Goal: Ask a question

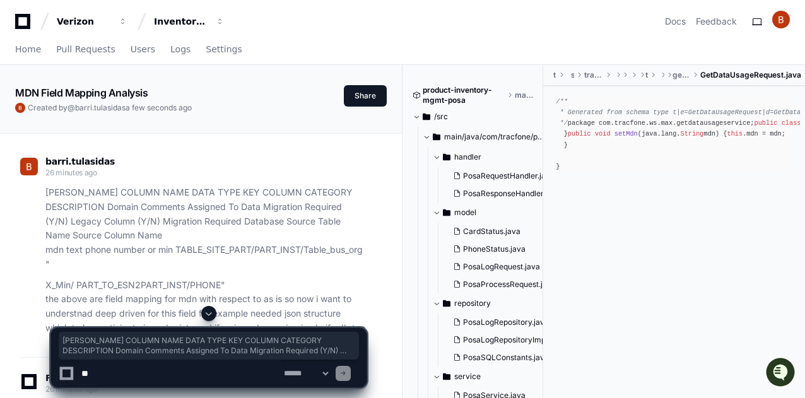
click at [139, 374] on textarea at bounding box center [180, 374] width 202 height 28
paste textarea "**********"
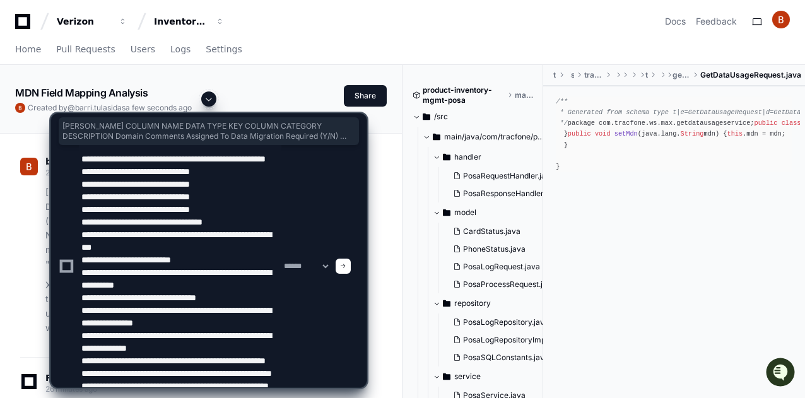
scroll to position [130, 0]
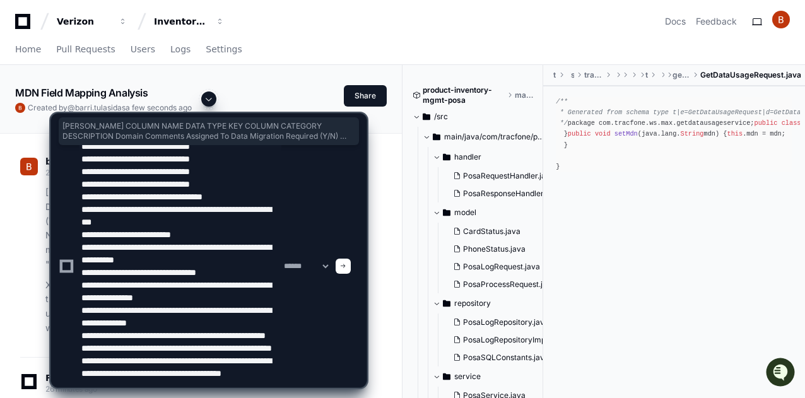
type textarea "**********"
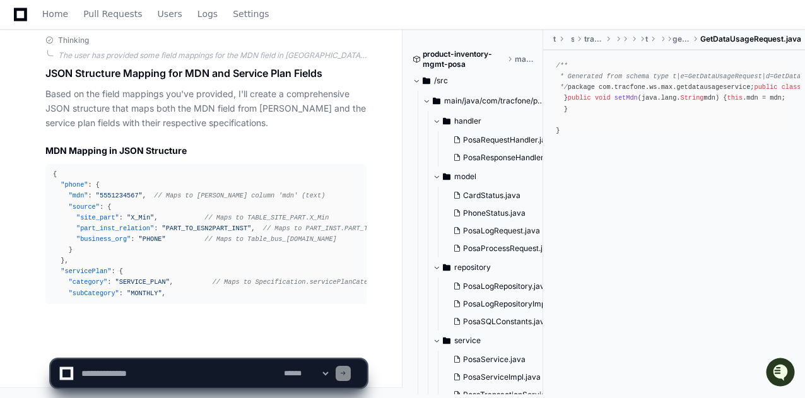
scroll to position [5862, 0]
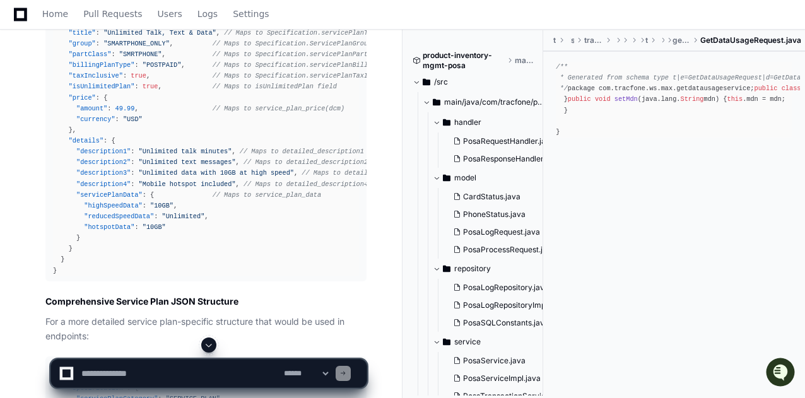
click at [212, 349] on span at bounding box center [209, 345] width 10 height 10
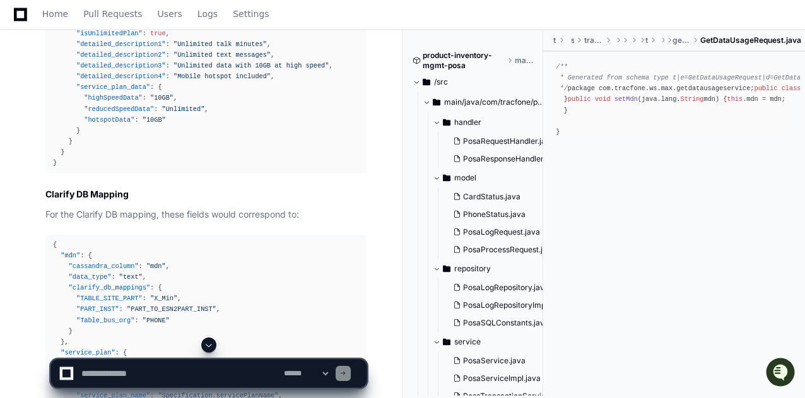
scroll to position [6367, 0]
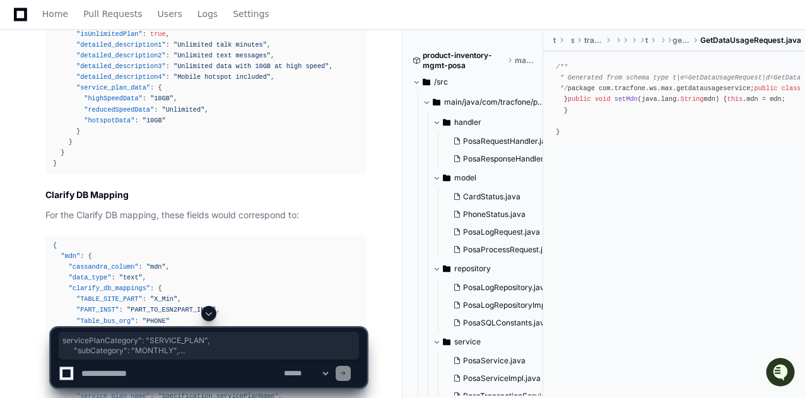
drag, startPoint x: 76, startPoint y: 175, endPoint x: 191, endPoint y: 254, distance: 139.3
click at [191, 170] on div "{ "servicePlan" : { "specification" : { "servicePlanCategory" : "SERVICE_PLAN" …" at bounding box center [206, 12] width 306 height 313
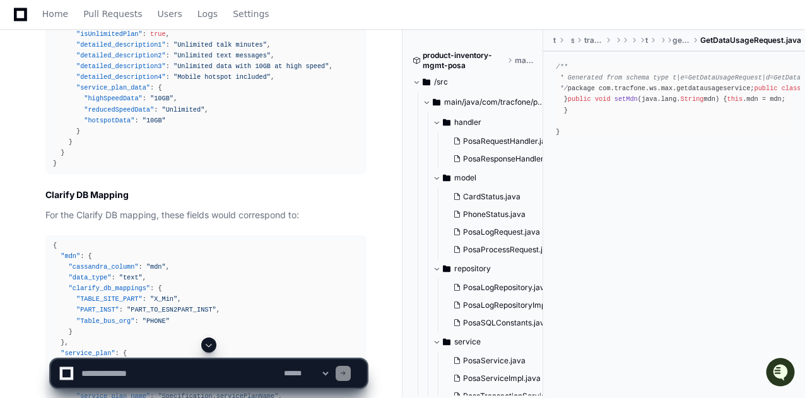
click at [138, 163] on div "{ "servicePlan" : { "specification" : { "servicePlanCategory" : "SERVICE_PLAN" …" at bounding box center [206, 12] width 306 height 313
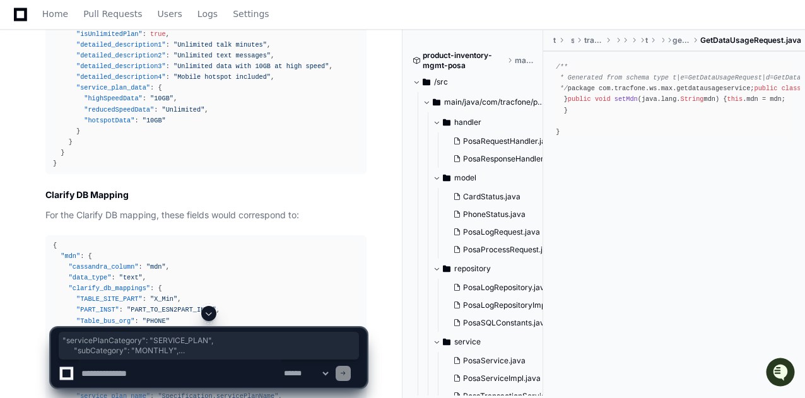
drag, startPoint x: 138, startPoint y: 163, endPoint x: 193, endPoint y: 284, distance: 132.6
click at [193, 170] on div "{ "servicePlan" : { "specification" : { "servicePlanCategory" : "SERVICE_PLAN" …" at bounding box center [206, 12] width 306 height 313
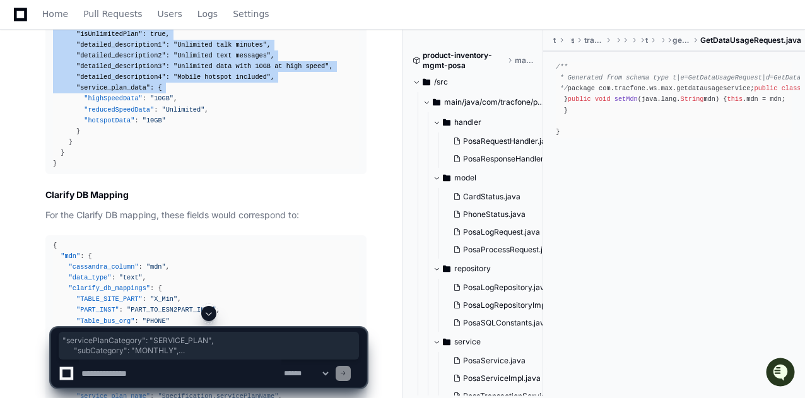
scroll to position [6598, 0]
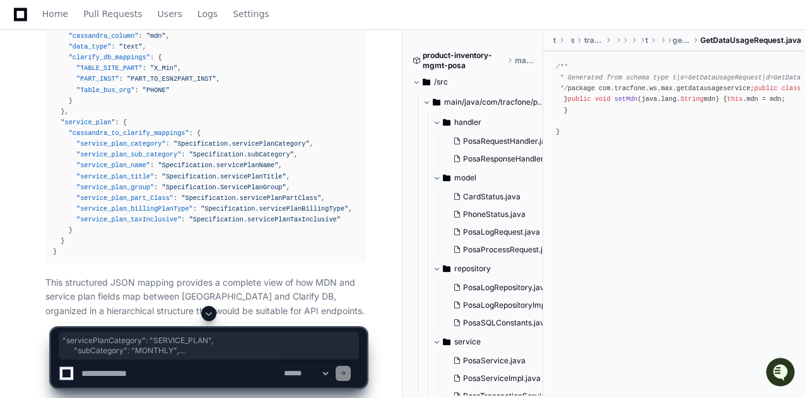
copy div ""servicePlanCategory" : "SERVICE_PLAN" , "subCategory" : "MONTHLY" , "servicePl…"
